Goal: Task Accomplishment & Management: Manage account settings

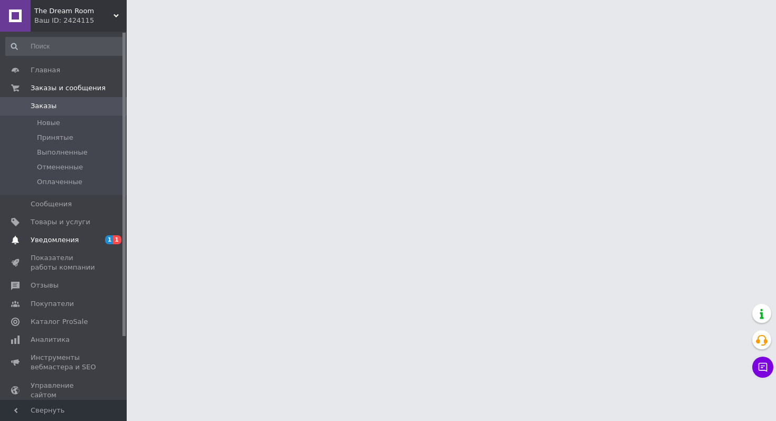
click at [91, 239] on span "Уведомления" at bounding box center [64, 241] width 67 height 10
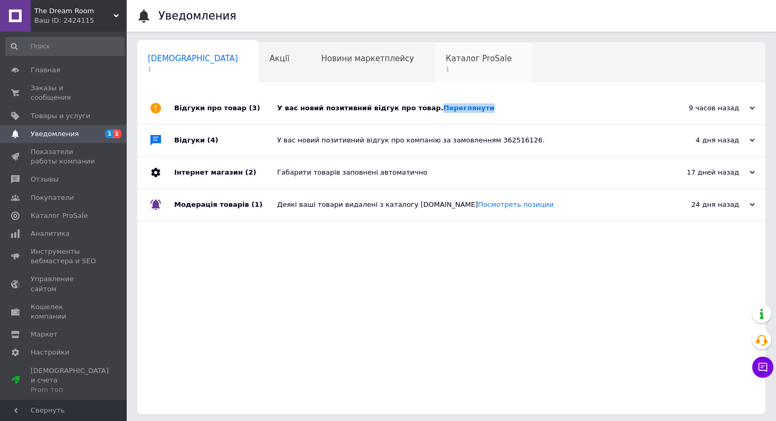
click at [446, 54] on span "Каталог ProSale" at bounding box center [479, 59] width 66 height 10
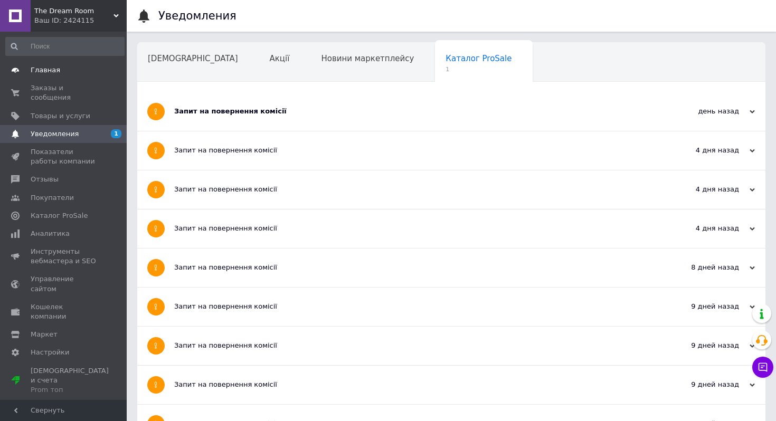
click at [90, 74] on span "Главная" at bounding box center [64, 70] width 67 height 10
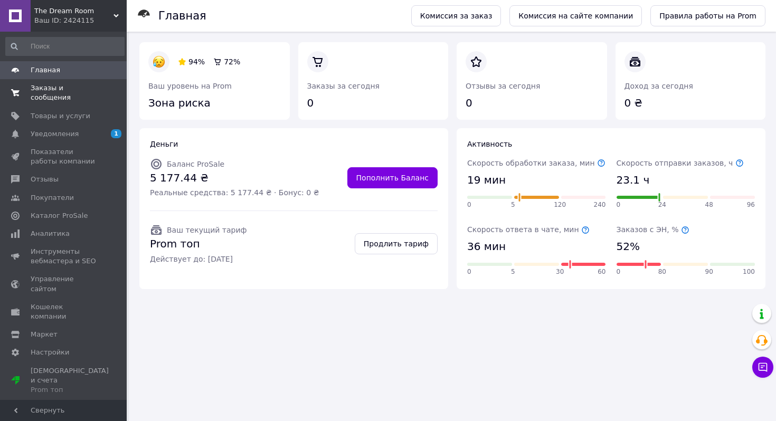
click at [93, 97] on span "Заказы и сообщения" at bounding box center [64, 92] width 67 height 19
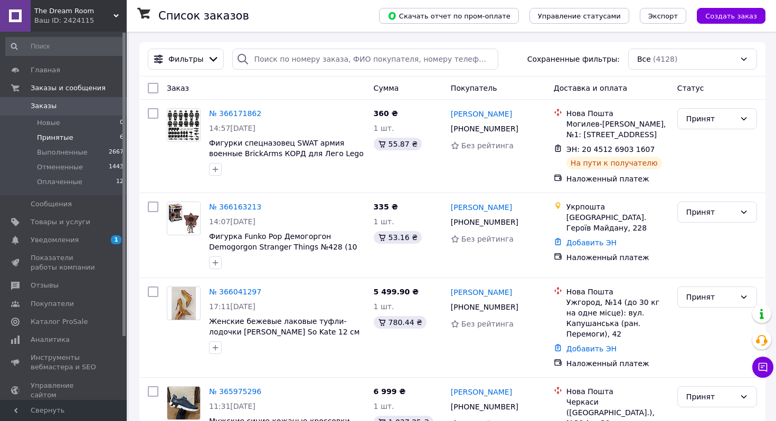
click at [88, 142] on li "Принятые 6" at bounding box center [65, 137] width 130 height 15
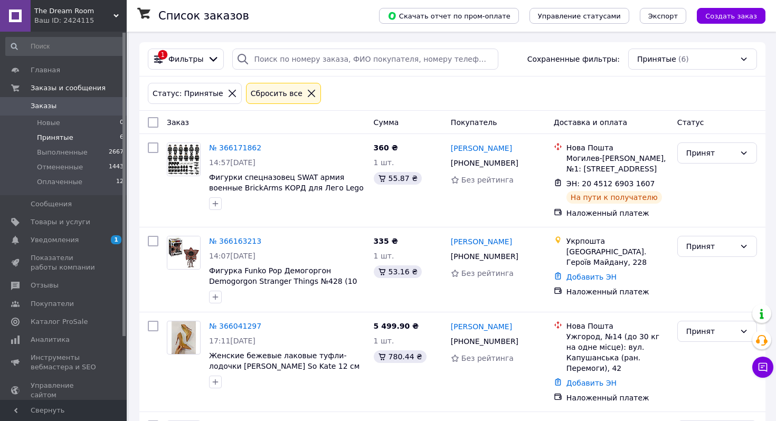
click at [82, 16] on div "Ваш ID: 2424115" at bounding box center [80, 21] width 92 height 10
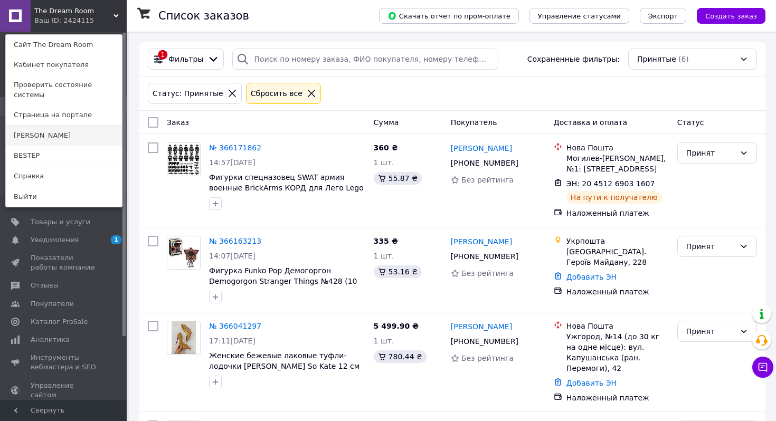
click at [60, 126] on link "[PERSON_NAME]" at bounding box center [64, 136] width 116 height 20
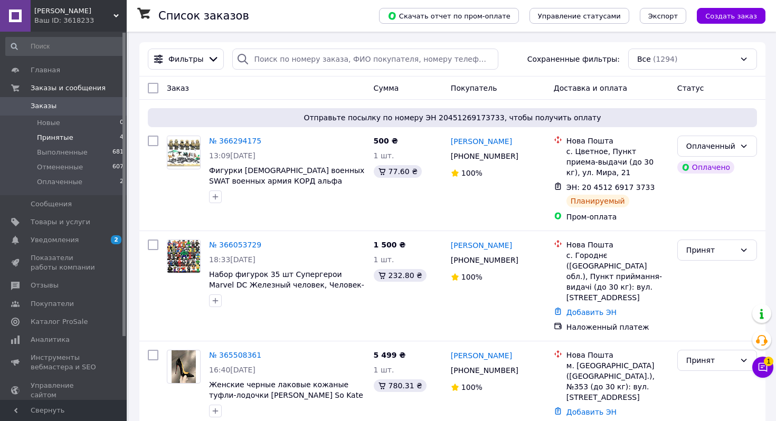
click at [93, 138] on li "Принятые 4" at bounding box center [65, 137] width 130 height 15
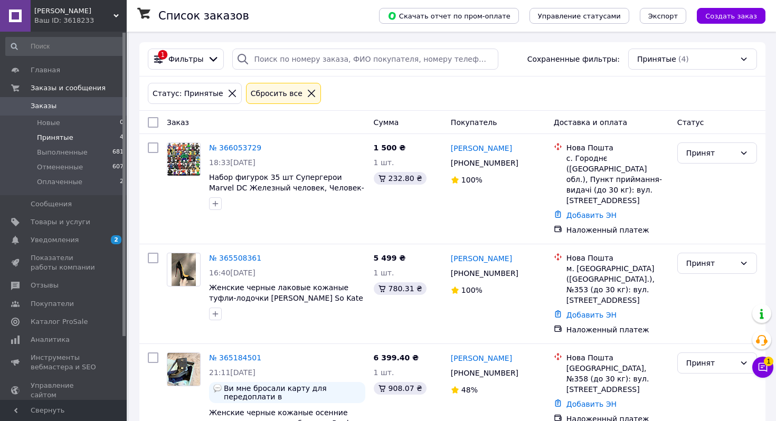
scroll to position [111, 0]
